Goal: Use online tool/utility: Use online tool/utility

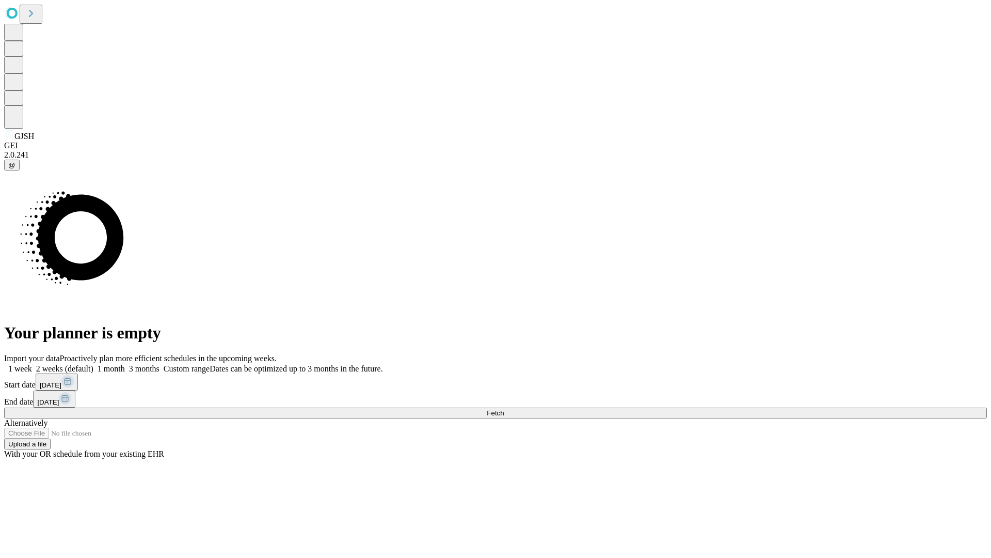
click at [504, 409] on span "Fetch" at bounding box center [495, 413] width 17 height 8
